Goal: Task Accomplishment & Management: Manage account settings

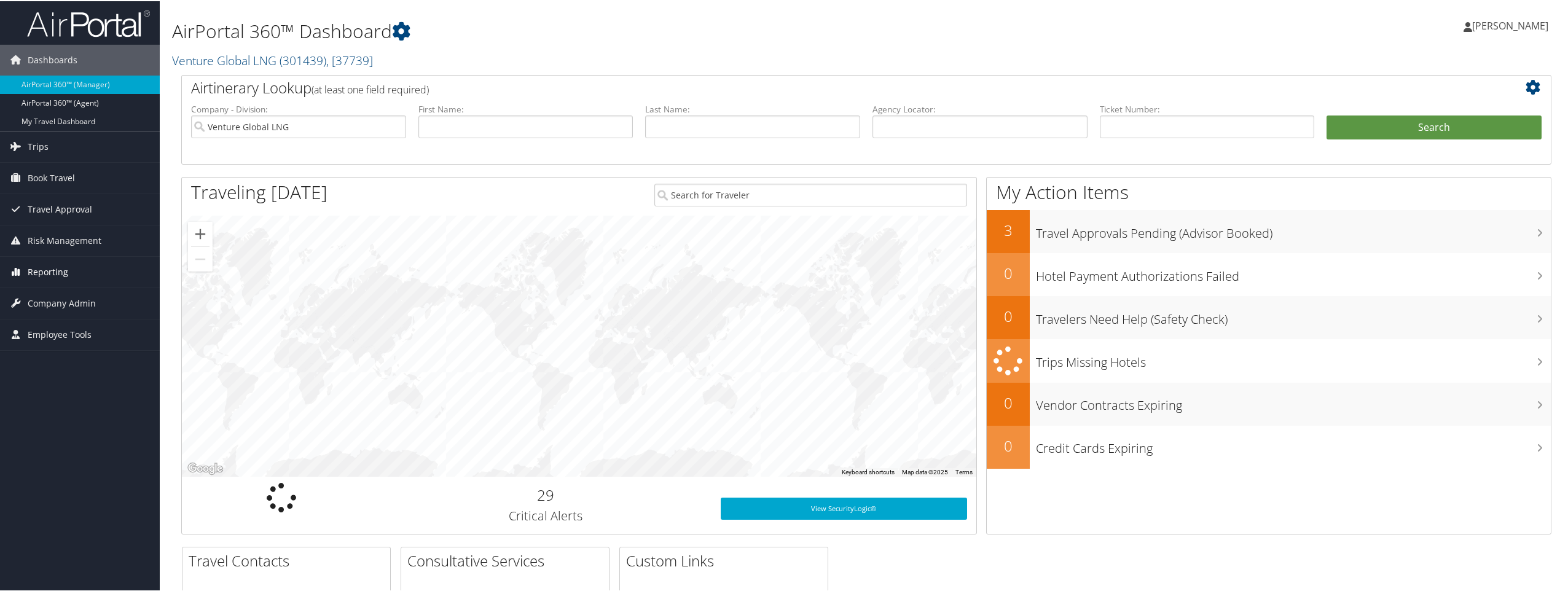
click at [59, 270] on span "Reporting" at bounding box center [47, 271] width 40 height 30
click at [65, 296] on link "Unused Tickets" at bounding box center [80, 296] width 160 height 18
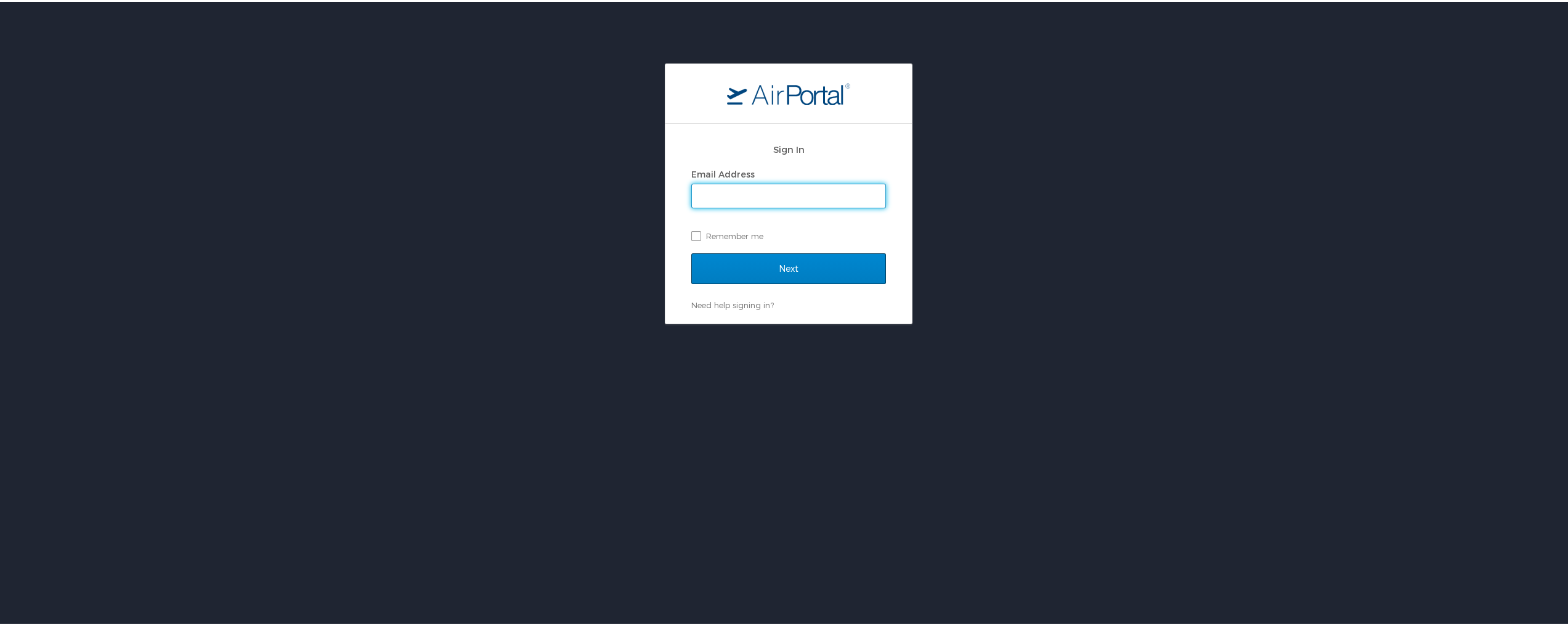
type input "[PERSON_NAME][EMAIL_ADDRESS][PERSON_NAME][DOMAIN_NAME]"
click at [760, 270] on input "Next" at bounding box center [788, 267] width 195 height 31
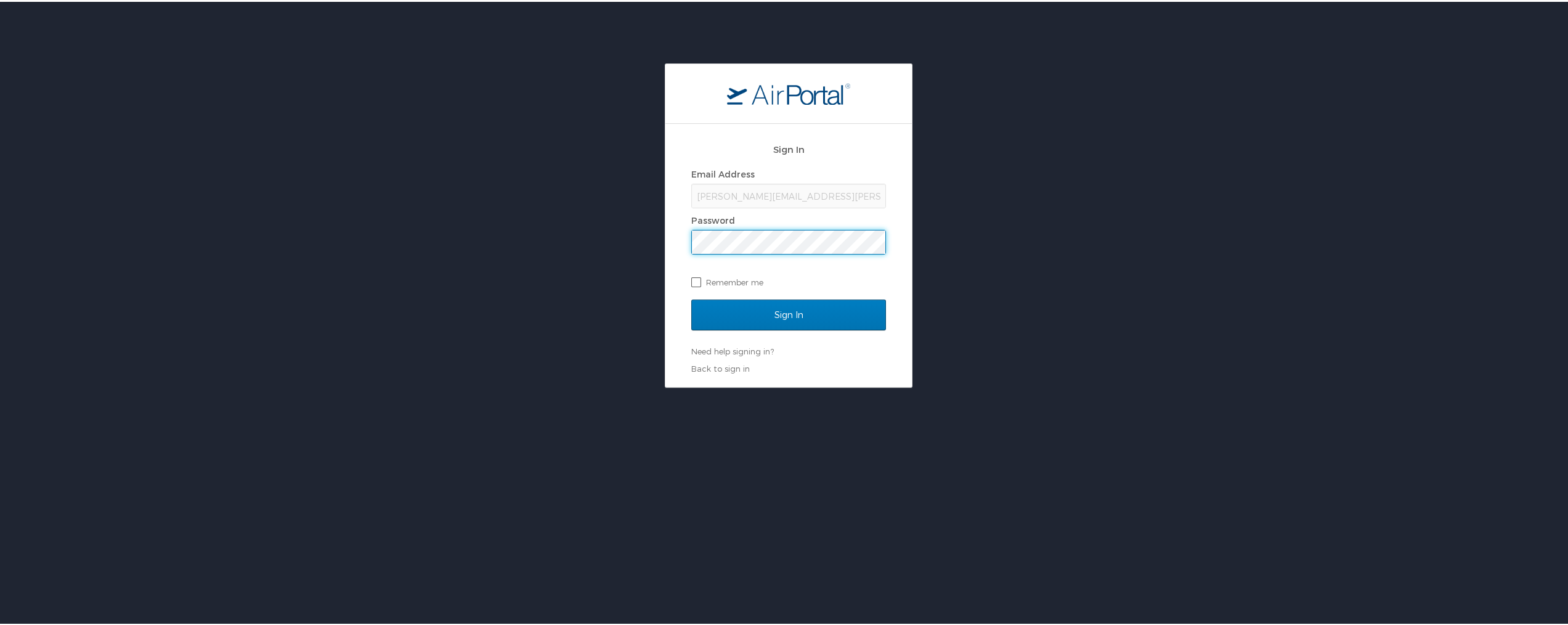
click at [695, 282] on label "Remember me" at bounding box center [788, 280] width 195 height 18
click at [695, 282] on input "Remember me" at bounding box center [695, 280] width 8 height 8
checkbox input "true"
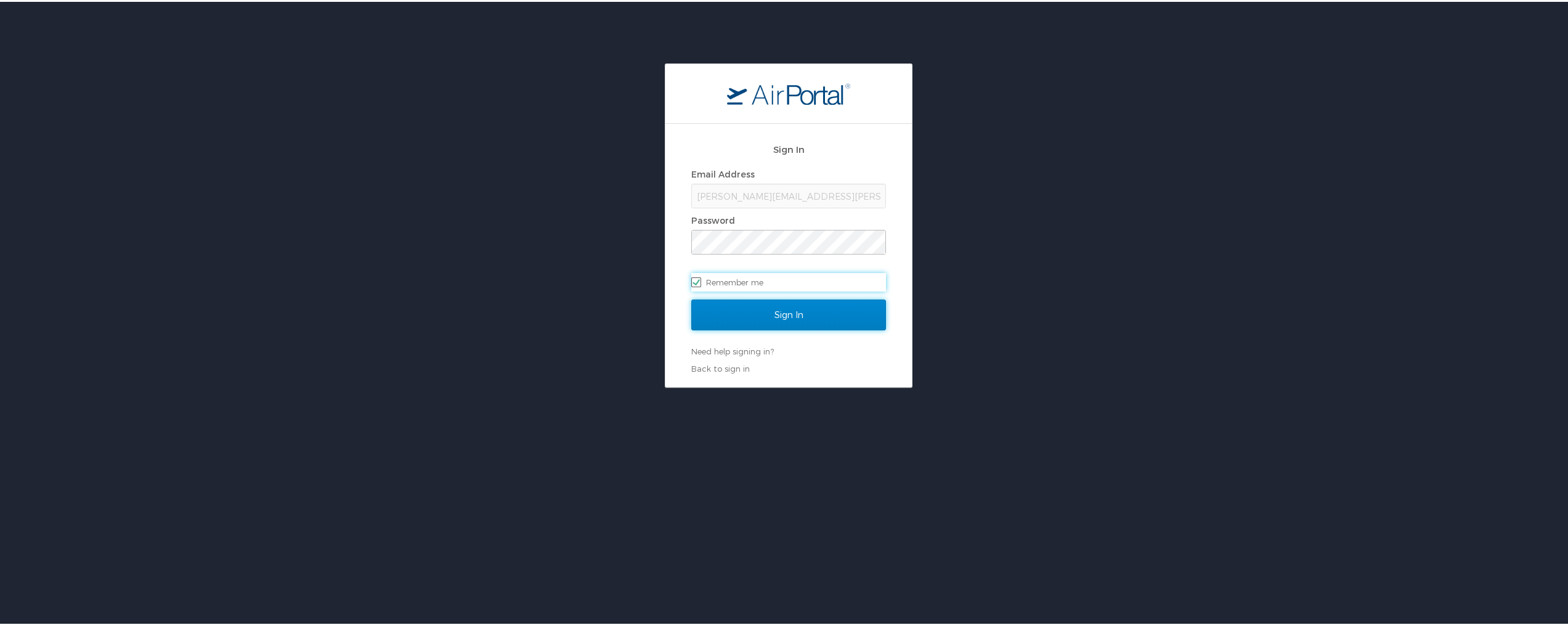
click at [751, 308] on input "Sign In" at bounding box center [788, 313] width 195 height 31
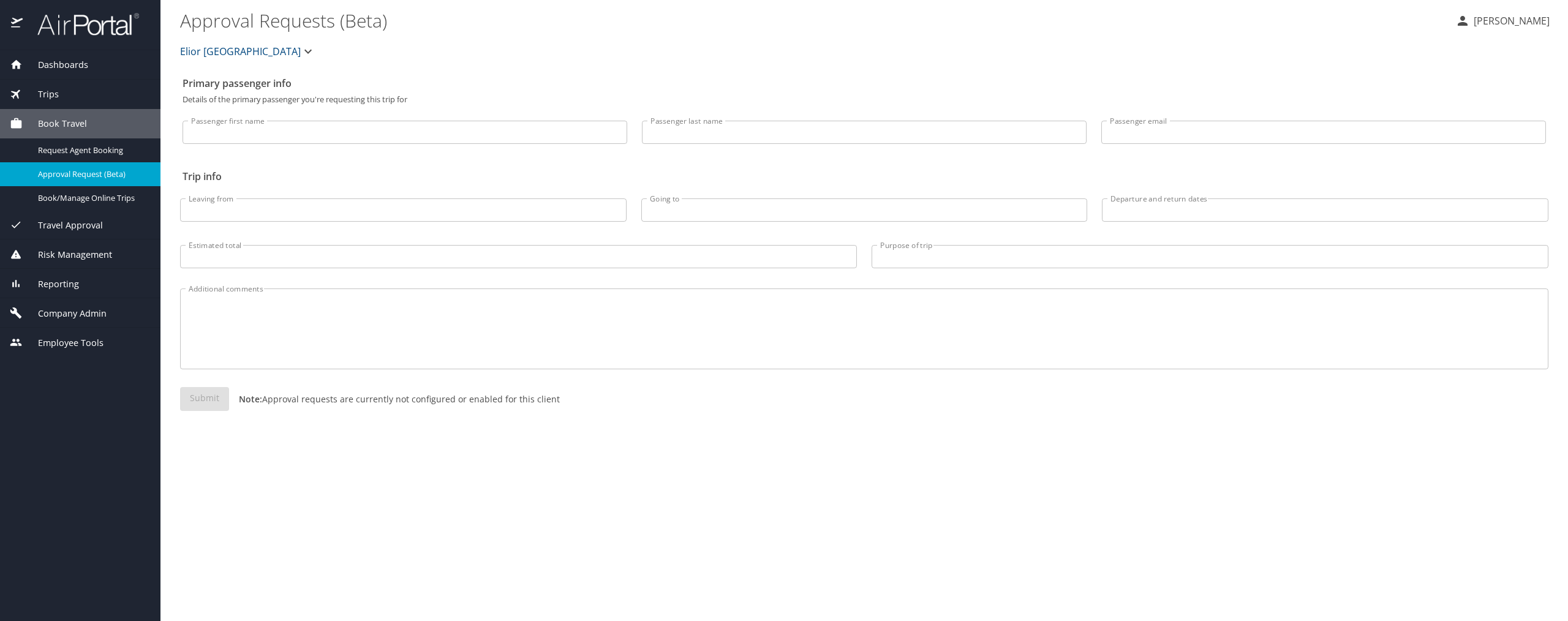
click at [62, 285] on span "Reporting" at bounding box center [51, 284] width 56 height 14
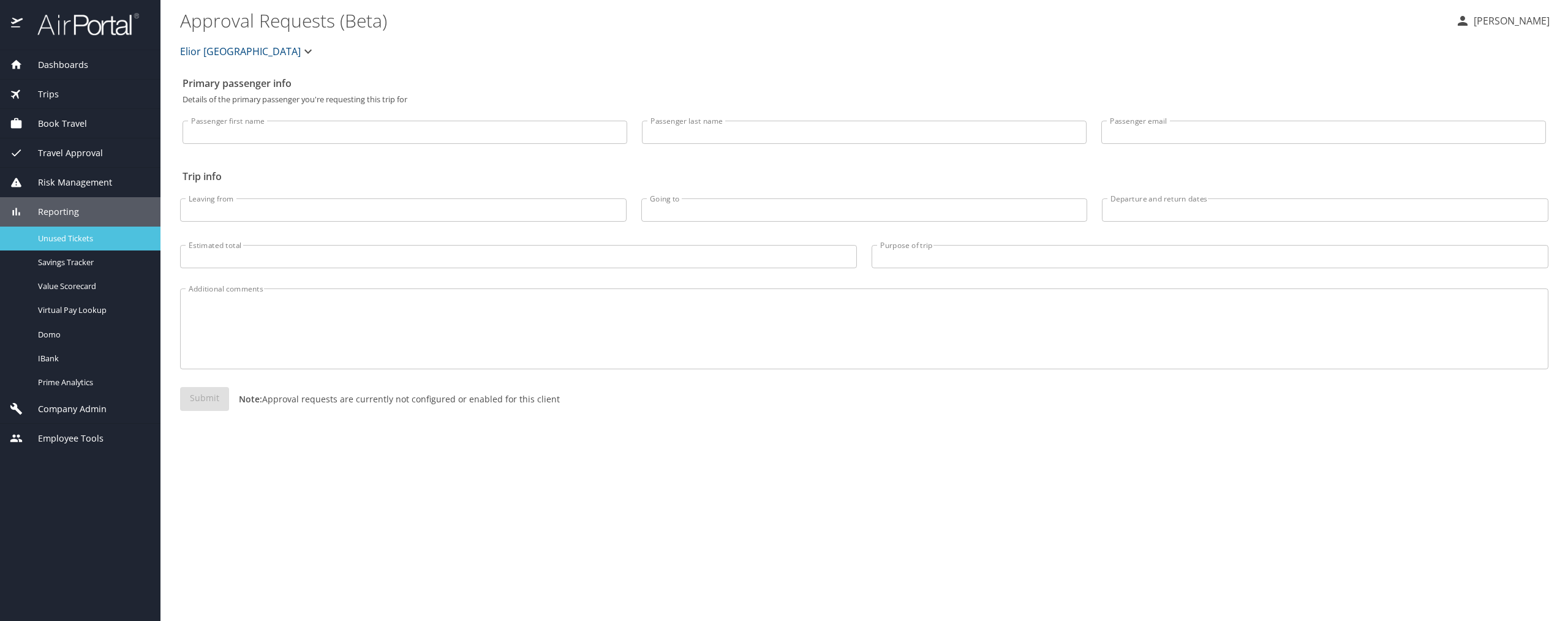
click at [74, 236] on span "Unused Tickets" at bounding box center [92, 238] width 108 height 11
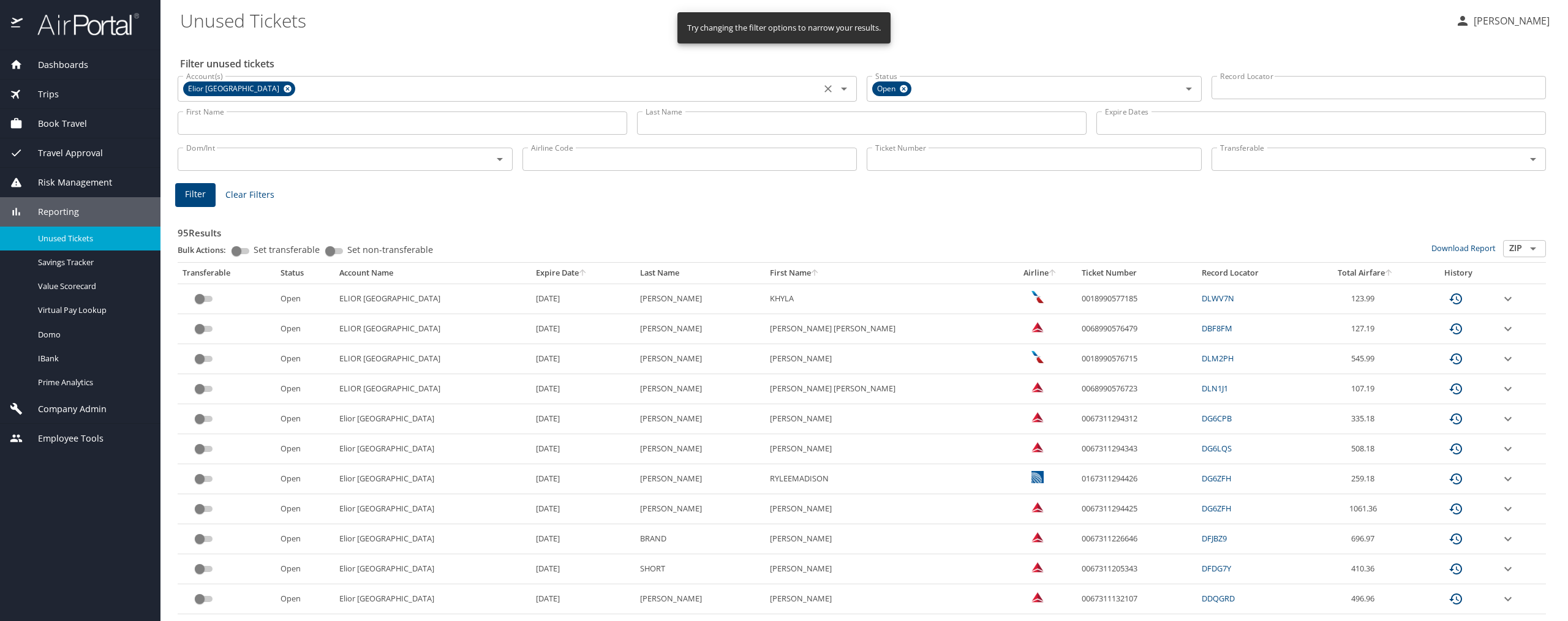
click at [283, 87] on icon at bounding box center [288, 89] width 9 height 14
click at [674, 128] on input "Last Name" at bounding box center [862, 123] width 450 height 24
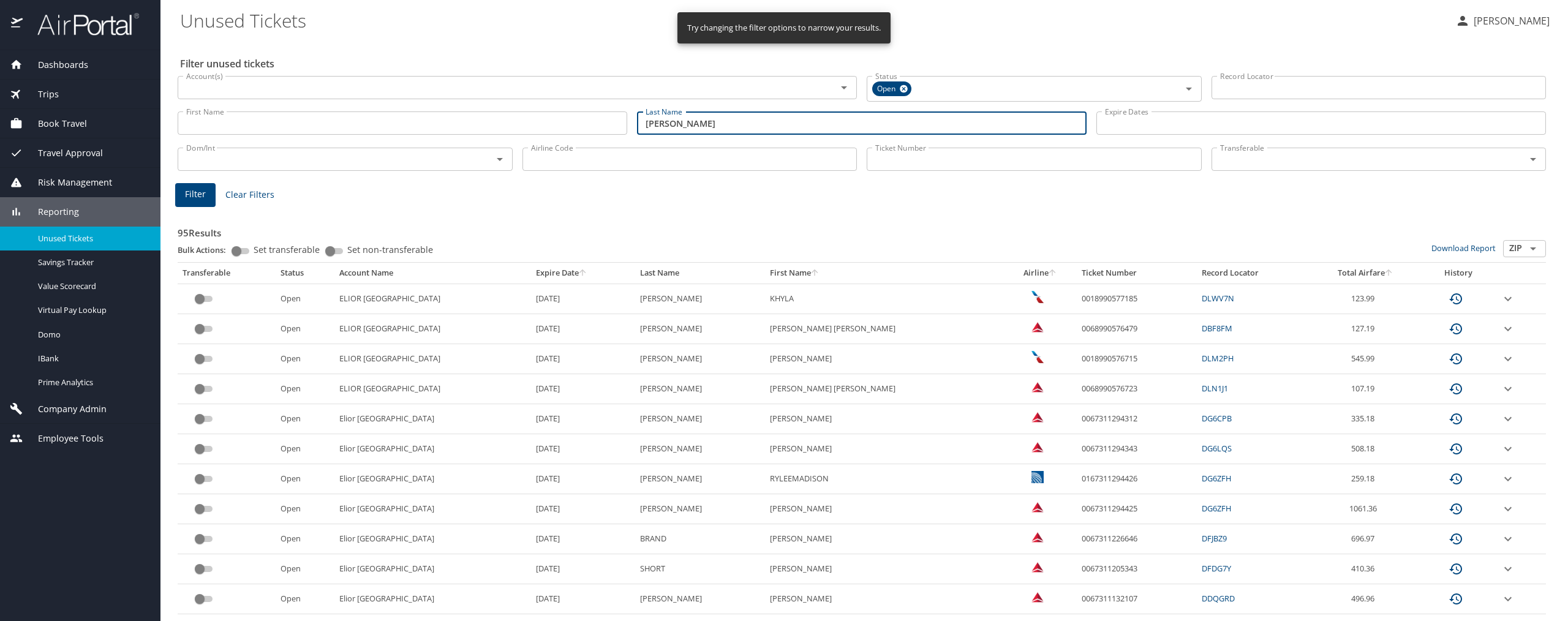
type input "patton"
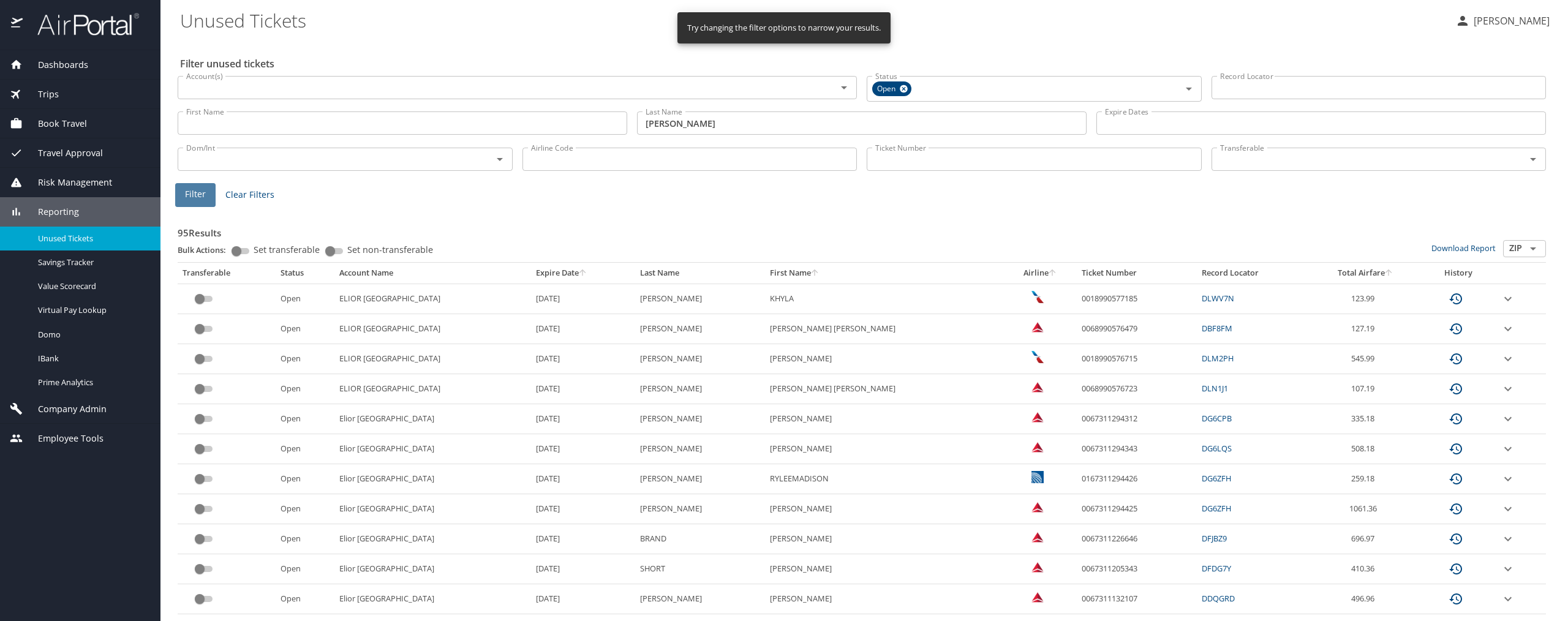
click at [186, 197] on span "Filter" at bounding box center [195, 194] width 21 height 15
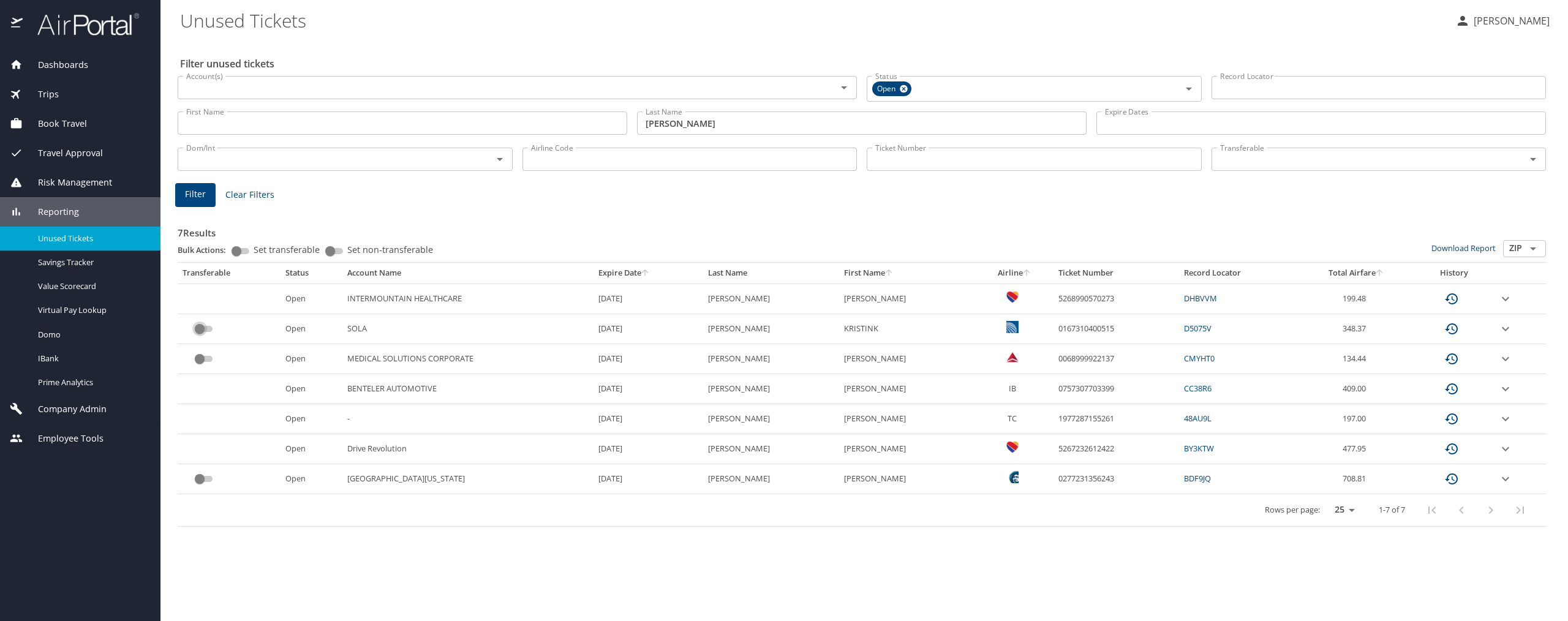
click at [204, 330] on input "custom pagination table" at bounding box center [200, 329] width 44 height 14
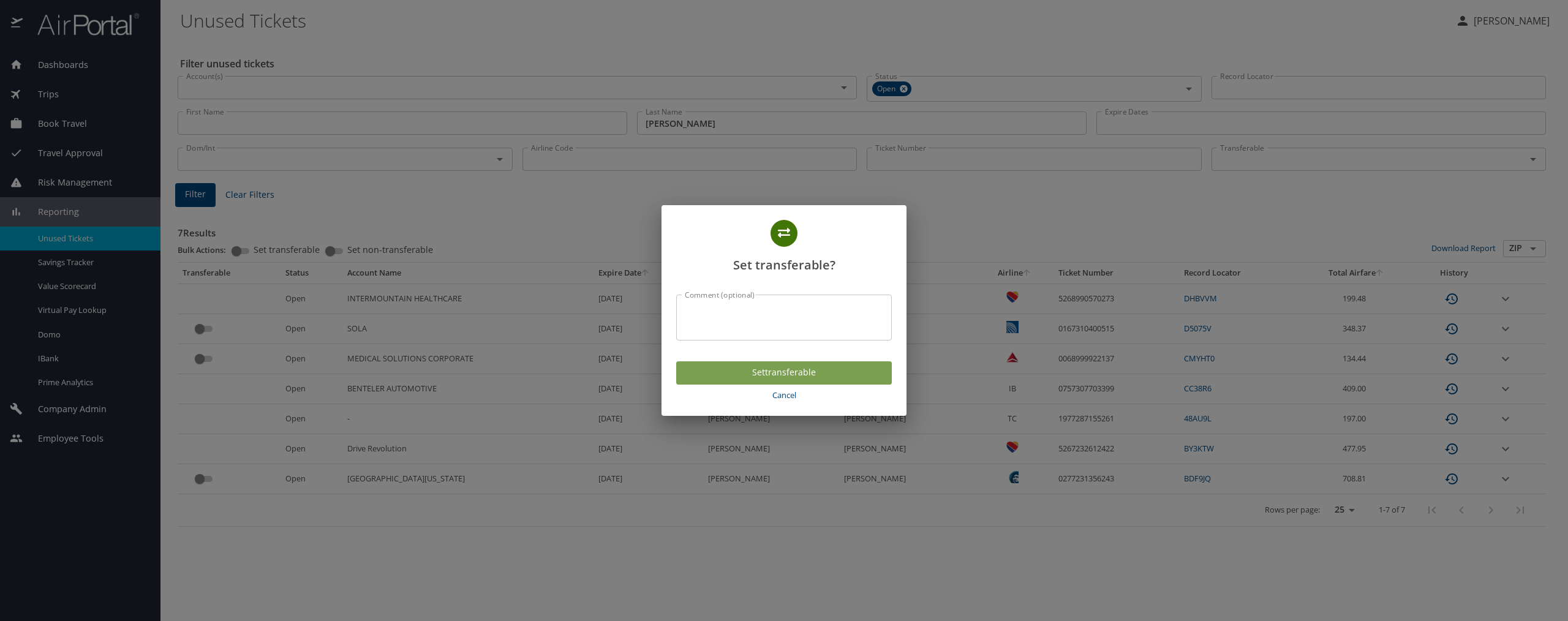
click at [778, 374] on span "Set transferable" at bounding box center [784, 373] width 196 height 15
